Goal: Task Accomplishment & Management: Complete application form

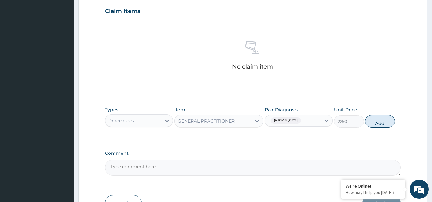
scroll to position [252, 0]
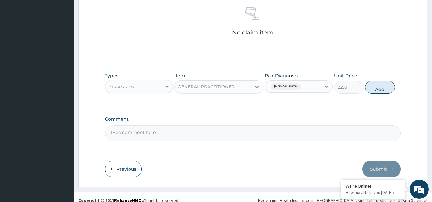
click at [220, 83] on div "GENERAL PRACTITIONER" at bounding box center [213, 87] width 77 height 10
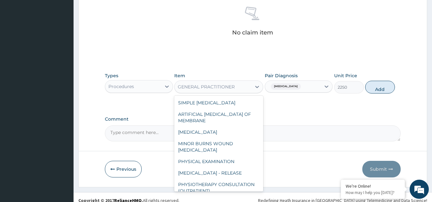
scroll to position [1595, 0]
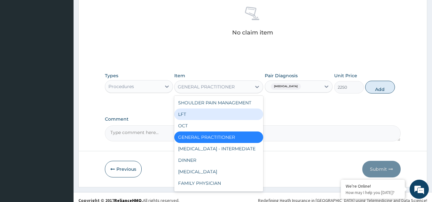
click at [197, 120] on div "LFT" at bounding box center [218, 115] width 89 height 12
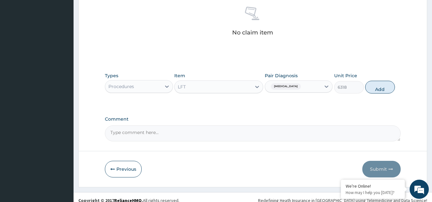
click at [217, 84] on div "LFT" at bounding box center [213, 87] width 77 height 10
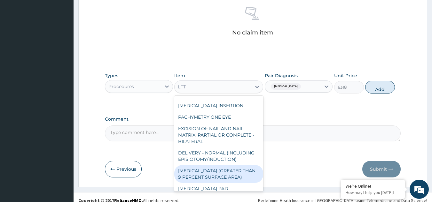
scroll to position [964, 0]
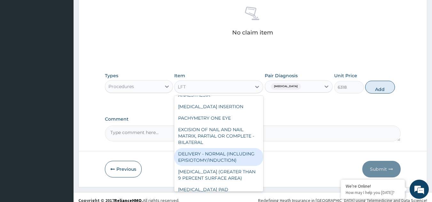
click at [213, 166] on div "DELIVERY - NORMAL (INCLUDING EPISIOTOMY/INDUCTION)" at bounding box center [218, 157] width 89 height 18
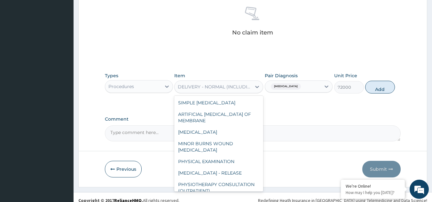
click at [231, 87] on div "DELIVERY - NORMAL (INCLUDING EPISIOTOMY/INDUCTION)" at bounding box center [215, 87] width 74 height 6
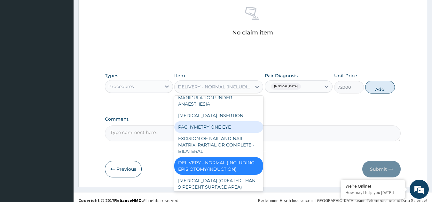
scroll to position [940, 0]
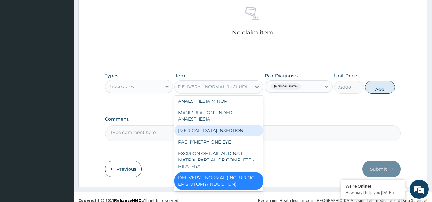
click at [212, 137] on div "[MEDICAL_DATA] INSERTION" at bounding box center [218, 131] width 89 height 12
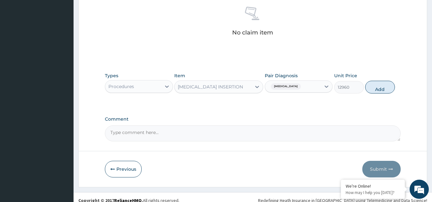
click at [221, 86] on div "[MEDICAL_DATA] INSERTION" at bounding box center [210, 87] width 65 height 6
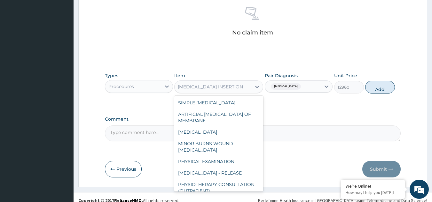
scroll to position [908, 0]
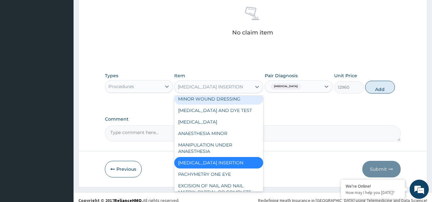
click at [221, 105] on div "MINOR WOUND DRESSING" at bounding box center [218, 99] width 89 height 12
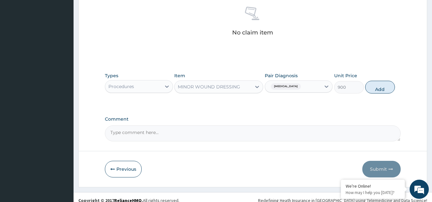
click at [222, 89] on div "MINOR WOUND DRESSING" at bounding box center [209, 87] width 62 height 6
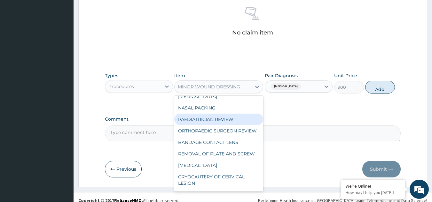
scroll to position [716, 0]
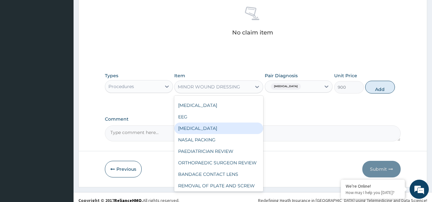
click at [219, 134] on div "[MEDICAL_DATA]" at bounding box center [218, 129] width 89 height 12
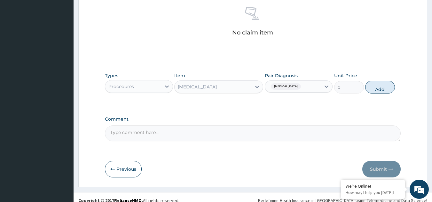
click at [235, 87] on div "[MEDICAL_DATA]" at bounding box center [213, 87] width 77 height 10
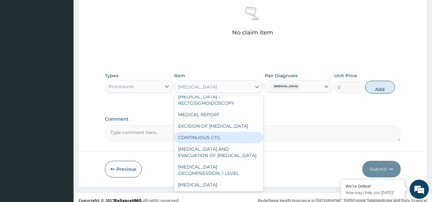
scroll to position [477, 0]
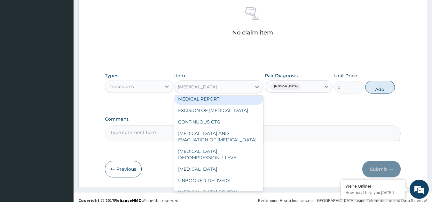
click at [210, 105] on div "MEDICAL REPORT" at bounding box center [218, 99] width 89 height 12
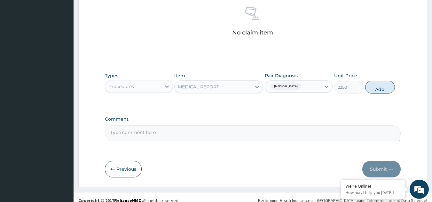
click at [212, 90] on div "MEDICAL REPORT" at bounding box center [198, 87] width 41 height 6
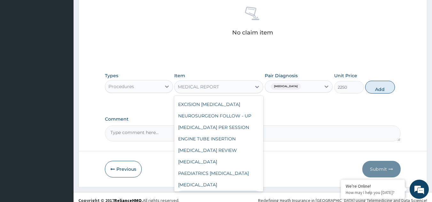
scroll to position [272, 0]
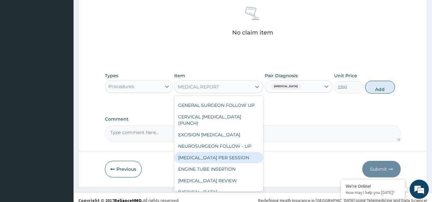
click at [210, 163] on div "[MEDICAL_DATA] PER SESSION" at bounding box center [218, 158] width 89 height 12
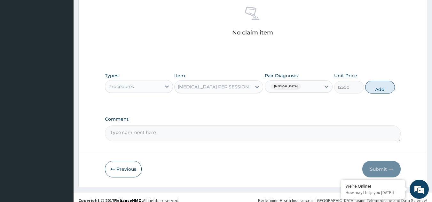
click at [214, 90] on div "[MEDICAL_DATA] PER SESSION" at bounding box center [213, 87] width 77 height 10
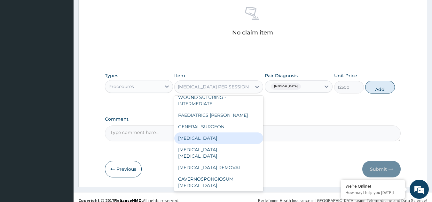
scroll to position [95, 0]
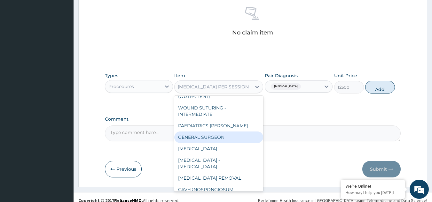
click at [206, 134] on div "GENERAL SURGEON" at bounding box center [218, 138] width 89 height 12
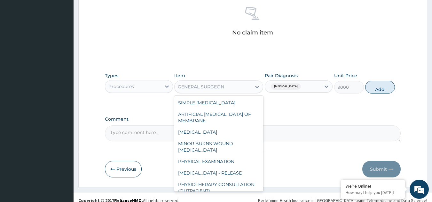
click at [210, 88] on div "GENERAL SURGEON" at bounding box center [201, 87] width 46 height 6
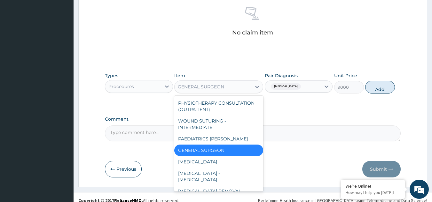
scroll to position [82, 0]
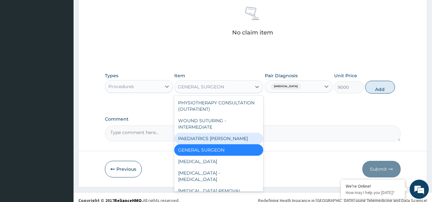
click at [208, 139] on div "PAEDIATRICS [PERSON_NAME]" at bounding box center [218, 139] width 89 height 12
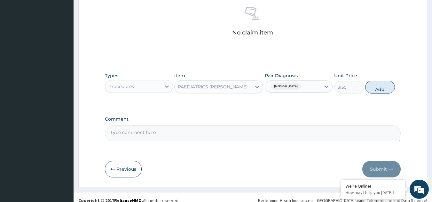
click at [221, 86] on div "PAEDIATRICS [PERSON_NAME]" at bounding box center [213, 87] width 70 height 6
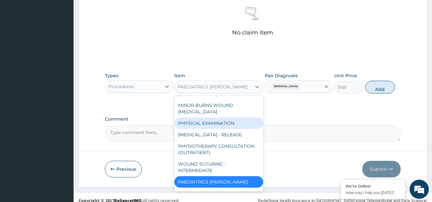
scroll to position [0, 0]
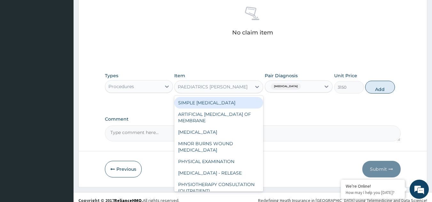
click at [215, 105] on div "SIMPLE [MEDICAL_DATA]" at bounding box center [218, 103] width 89 height 12
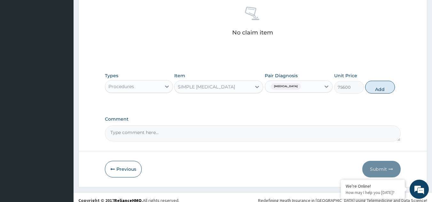
click at [217, 94] on div "Types Procedures Item option SIMPLE [MEDICAL_DATA], selected. Select is focused…" at bounding box center [253, 82] width 296 height 27
click at [216, 90] on div "SIMPLE [MEDICAL_DATA]" at bounding box center [206, 87] width 57 height 6
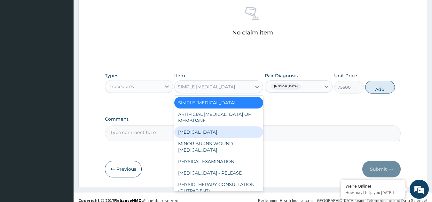
click at [207, 133] on div "[MEDICAL_DATA]" at bounding box center [218, 133] width 89 height 12
type input "7200"
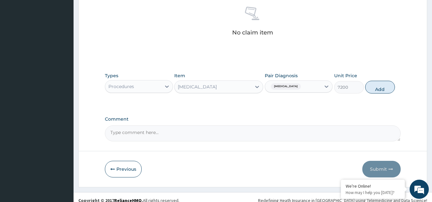
click at [223, 84] on div "[MEDICAL_DATA]" at bounding box center [213, 87] width 77 height 10
click at [230, 45] on div "No claim item" at bounding box center [253, 23] width 296 height 74
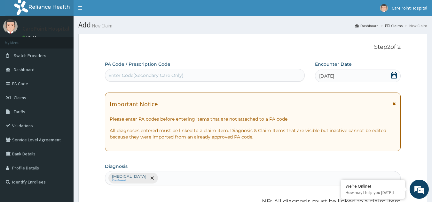
click at [280, 69] on div "PA Code / Prescription Code Enter Code(Secondary Care Only)" at bounding box center [205, 71] width 200 height 21
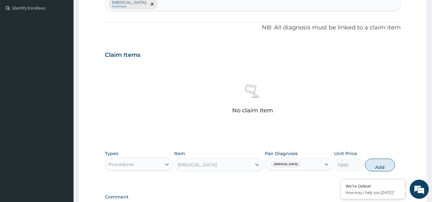
scroll to position [128, 0]
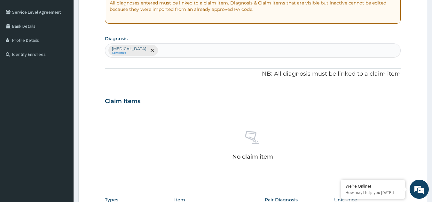
click at [299, 93] on div "Claim Items" at bounding box center [253, 100] width 296 height 17
click at [257, 85] on div "PA Code / Prescription Code Enter Code(Secondary Care Only) Encounter Date [DAT…" at bounding box center [253, 99] width 296 height 333
